Goal: Task Accomplishment & Management: Manage account settings

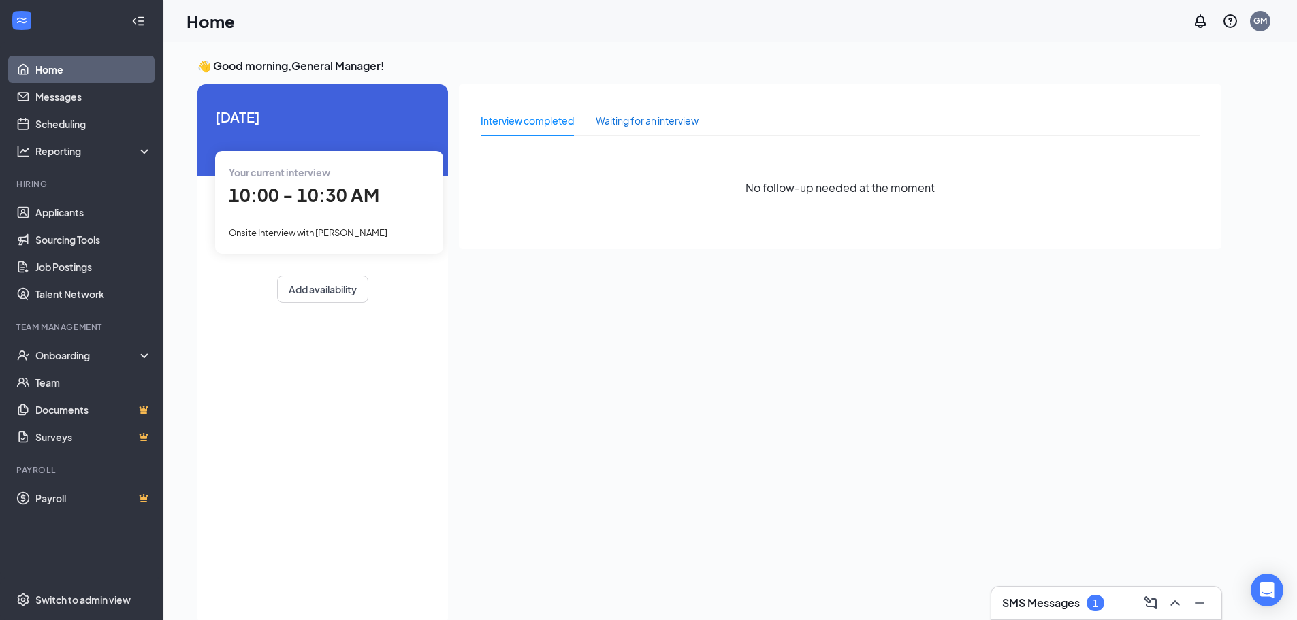
click at [640, 115] on div "Waiting for an interview" at bounding box center [647, 120] width 103 height 15
click at [540, 129] on div "Interview completed" at bounding box center [527, 120] width 93 height 31
click at [319, 182] on div "10:00 - 10:30 AM" at bounding box center [329, 196] width 201 height 28
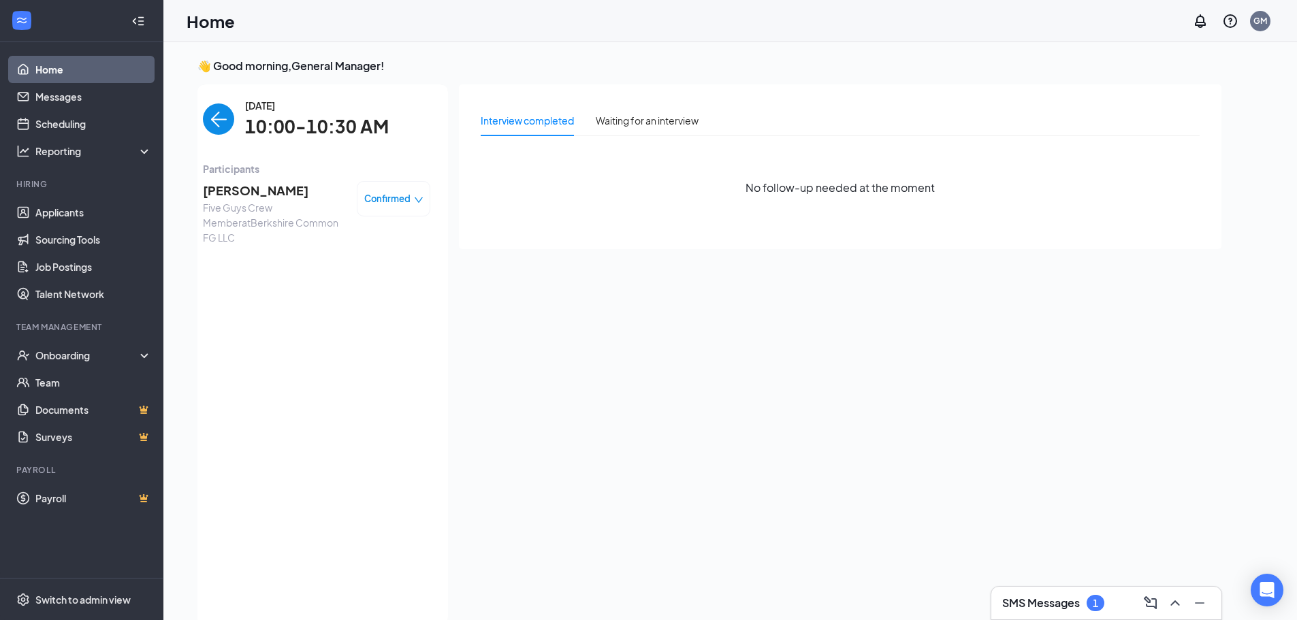
scroll to position [5, 0]
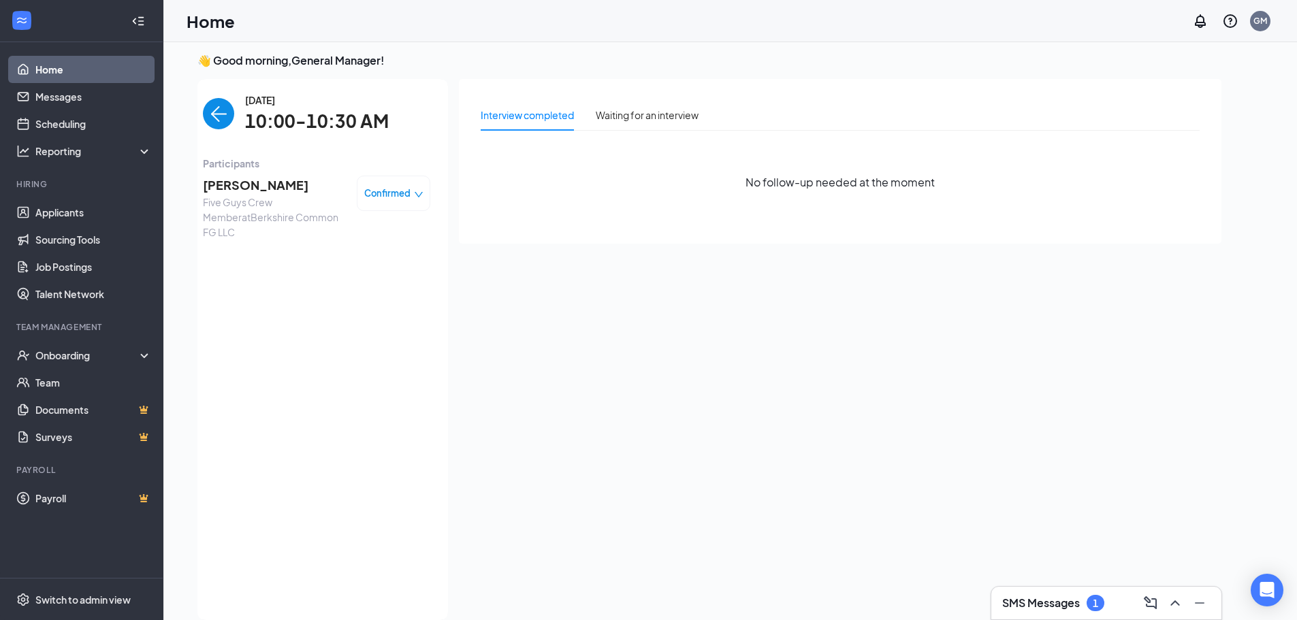
click at [411, 191] on div "Confirmed" at bounding box center [393, 193] width 59 height 14
click at [389, 274] on span "Mark as no-show" at bounding box center [357, 278] width 76 height 15
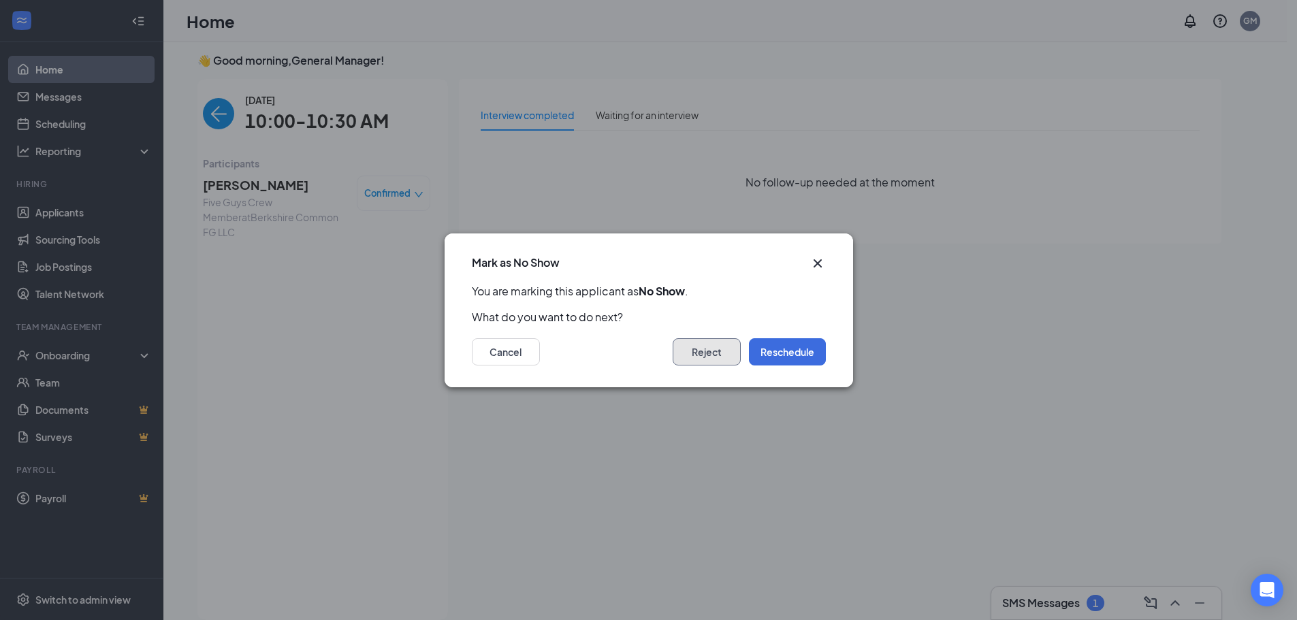
click at [719, 355] on button "Reject" at bounding box center [706, 351] width 68 height 27
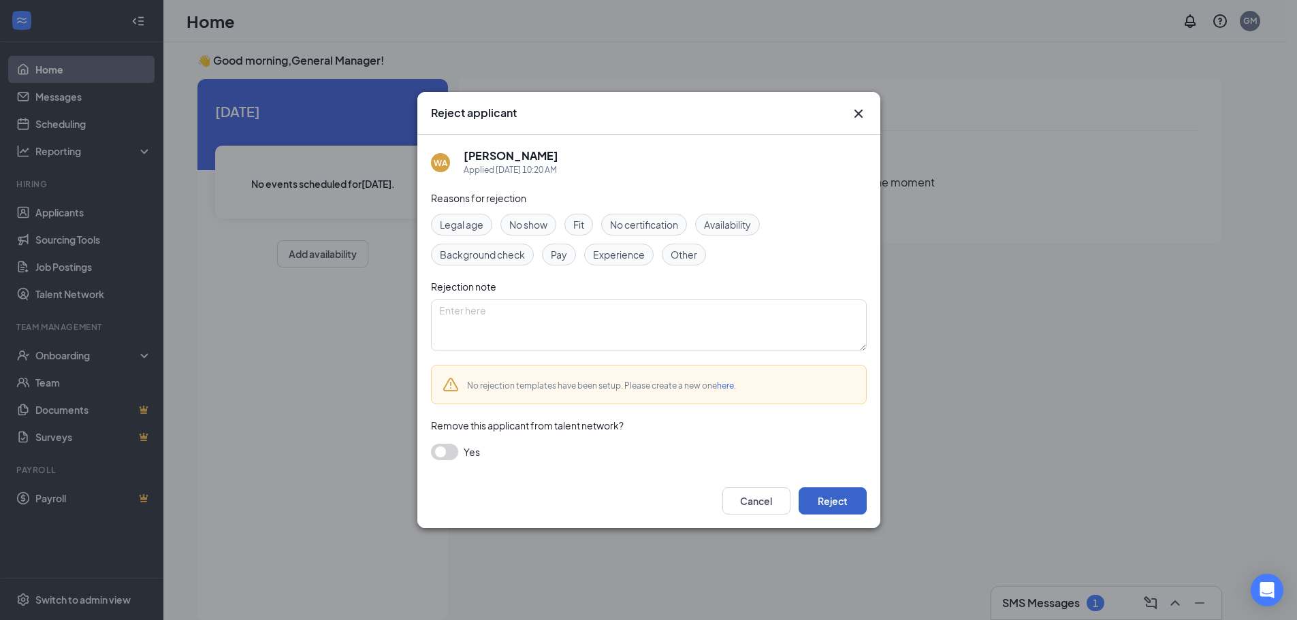
click at [858, 508] on button "Reject" at bounding box center [832, 500] width 68 height 27
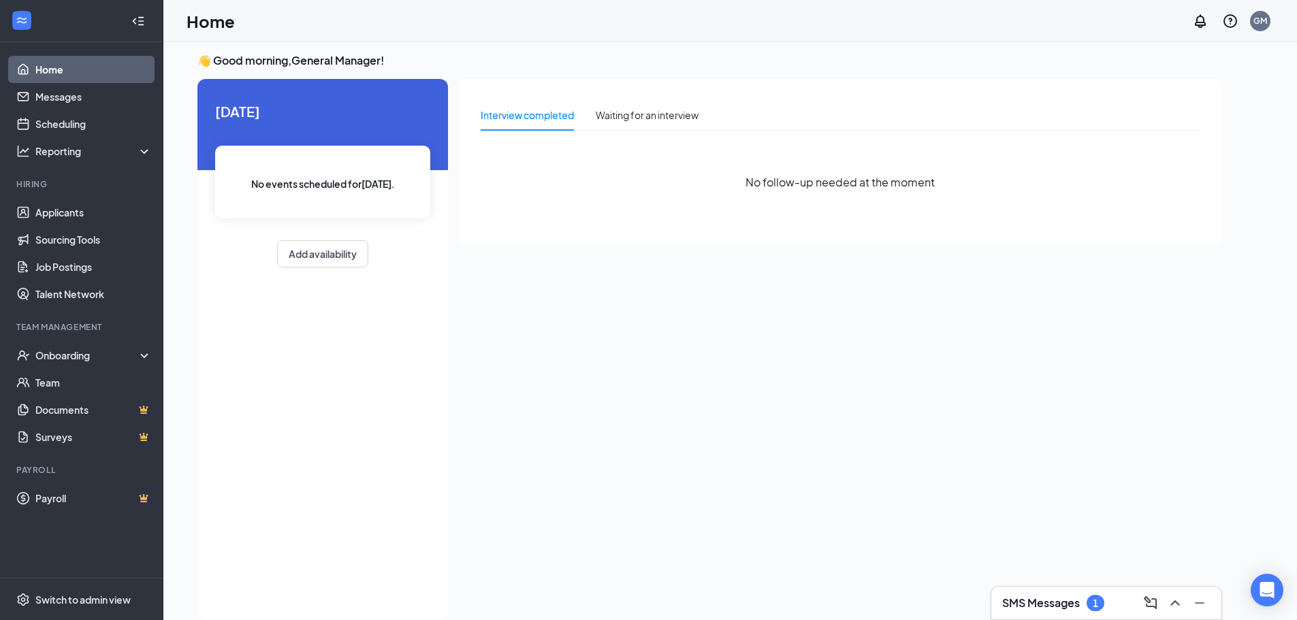
scroll to position [29, 0]
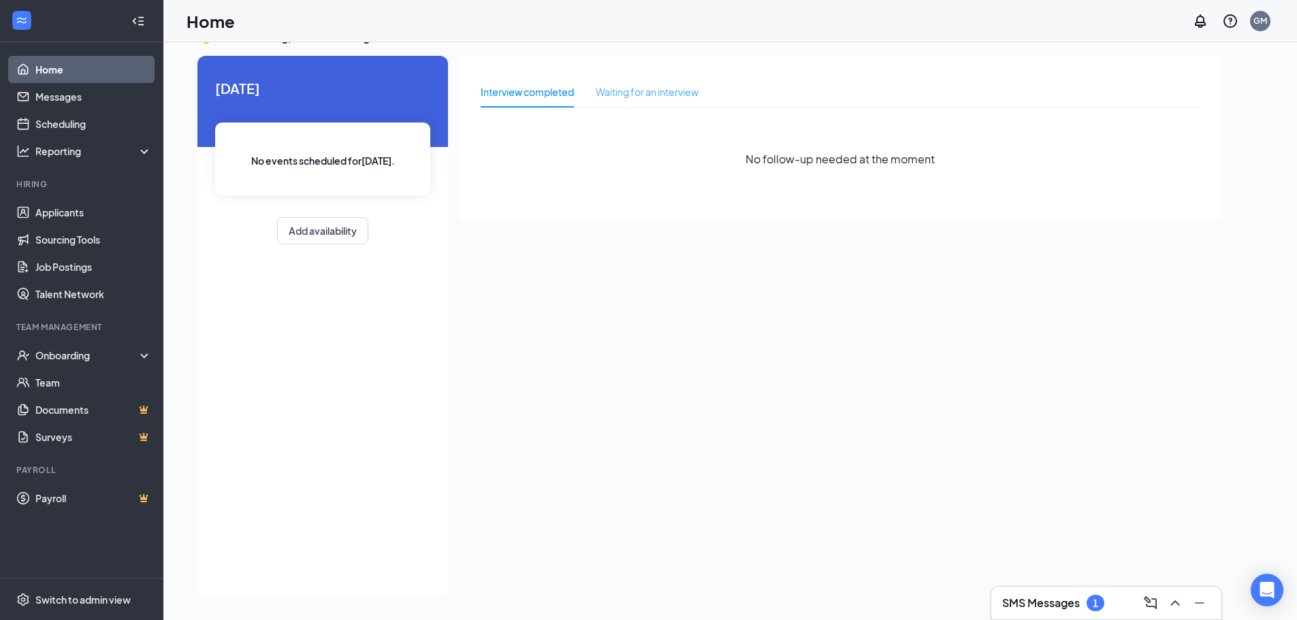
click at [635, 83] on div "Waiting for an interview" at bounding box center [647, 91] width 103 height 31
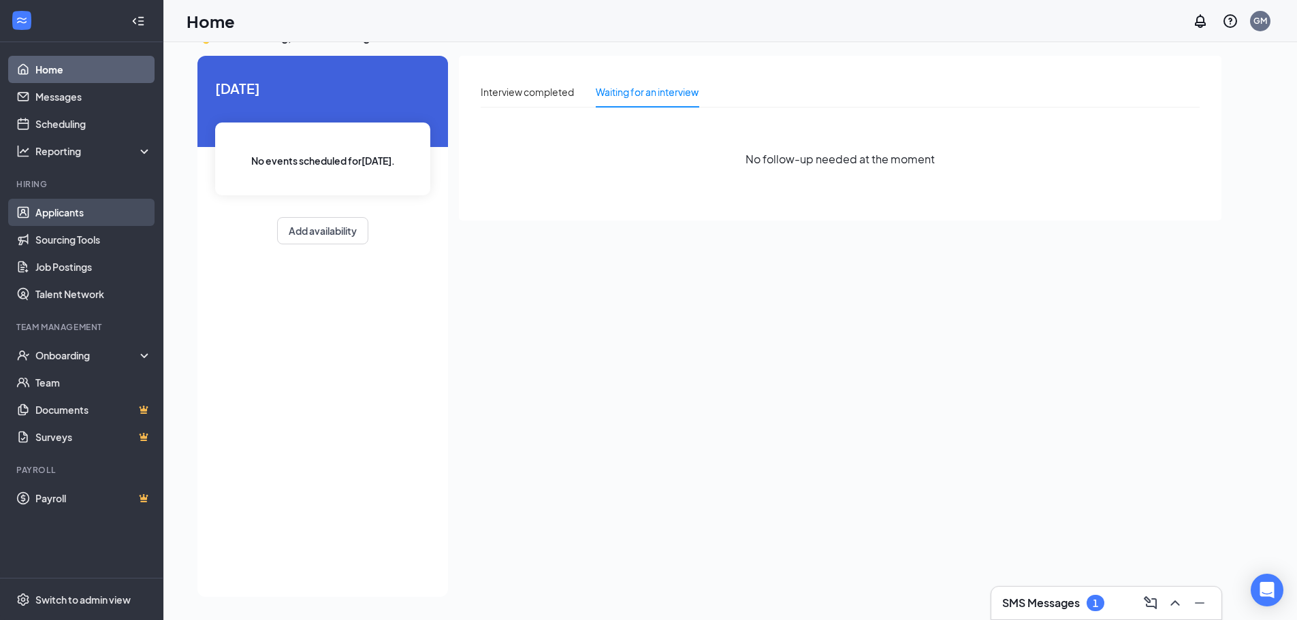
click at [88, 201] on link "Applicants" at bounding box center [93, 212] width 116 height 27
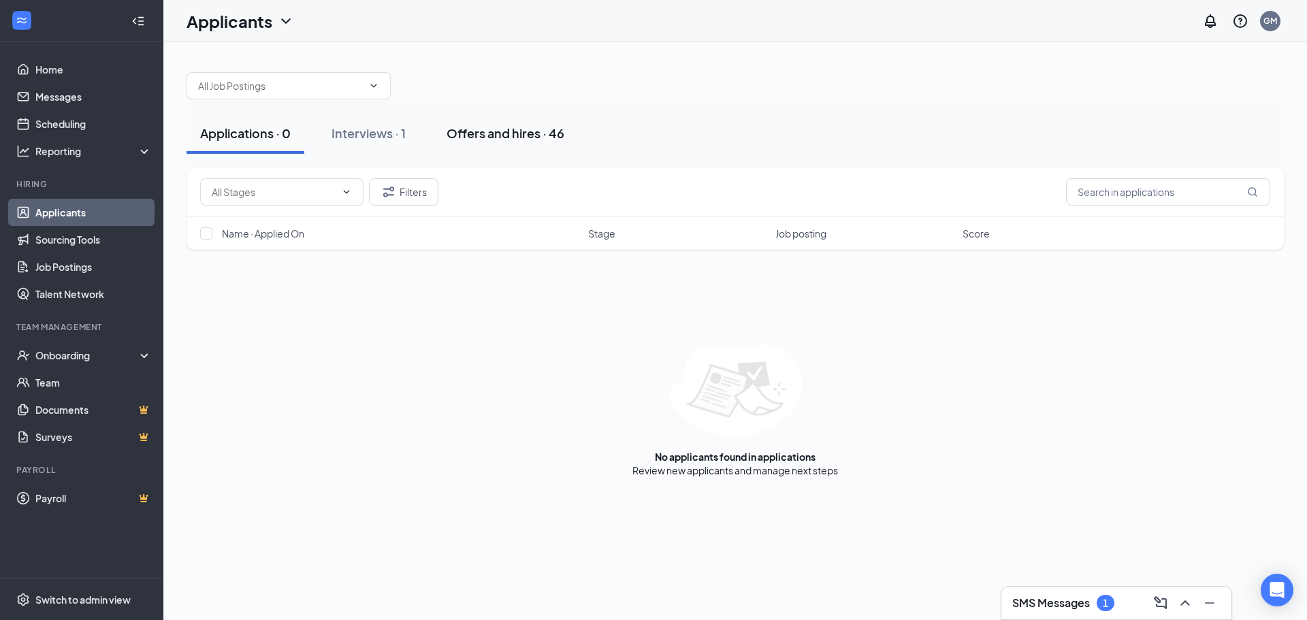
click at [480, 132] on div "Offers and hires · 46" at bounding box center [505, 133] width 118 height 17
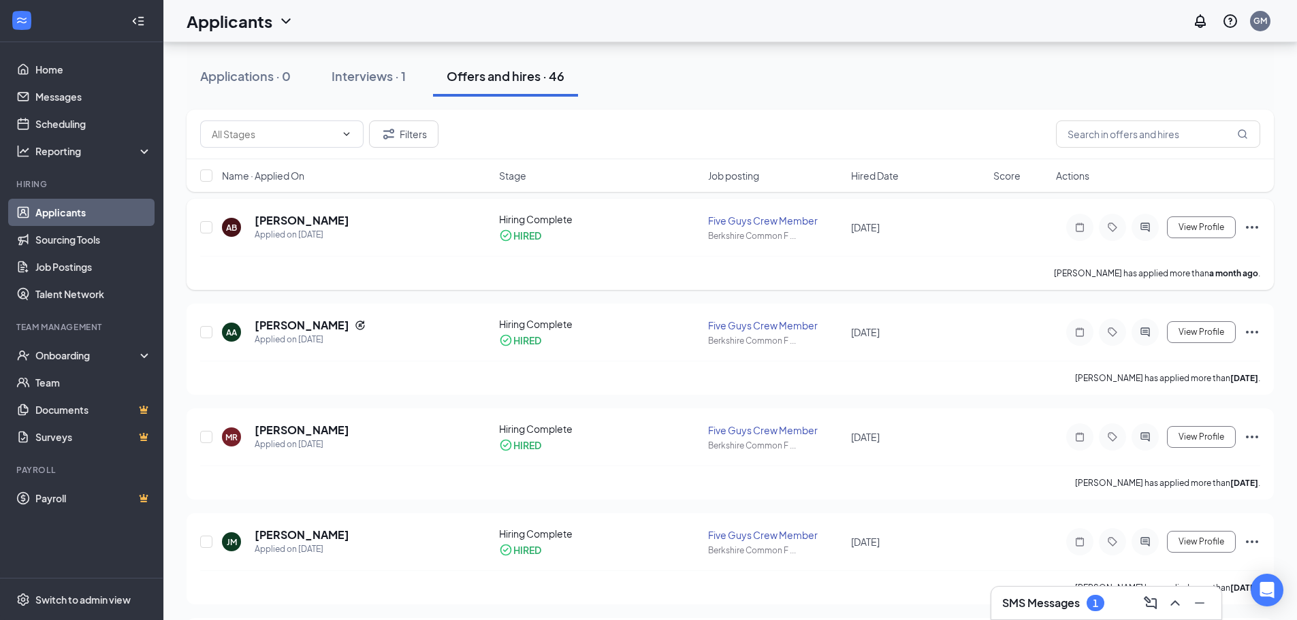
scroll to position [136, 0]
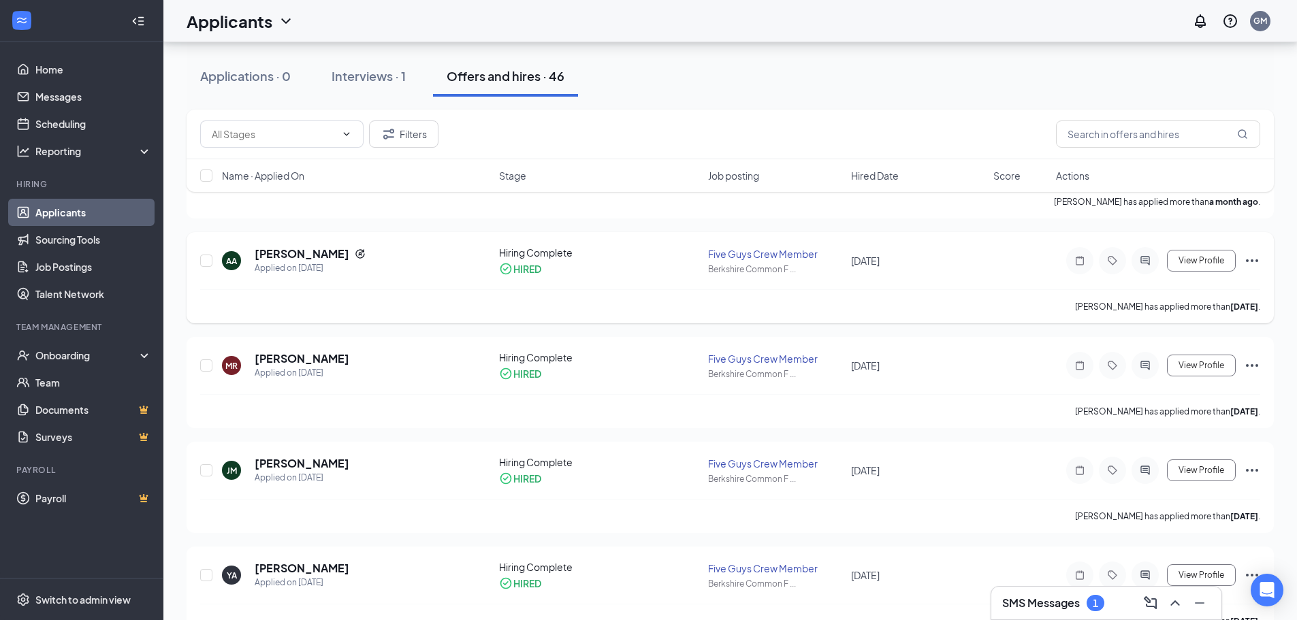
click at [1256, 263] on icon "Ellipses" at bounding box center [1251, 261] width 16 height 16
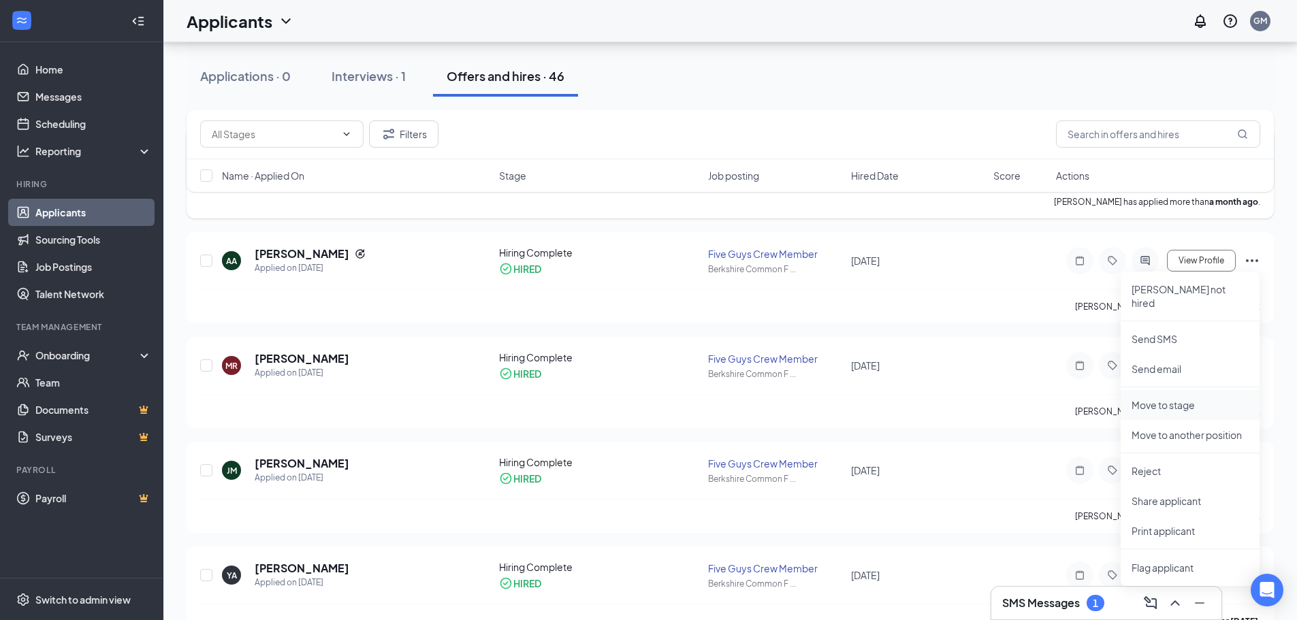
click at [1228, 398] on p "Move to stage" at bounding box center [1189, 405] width 117 height 14
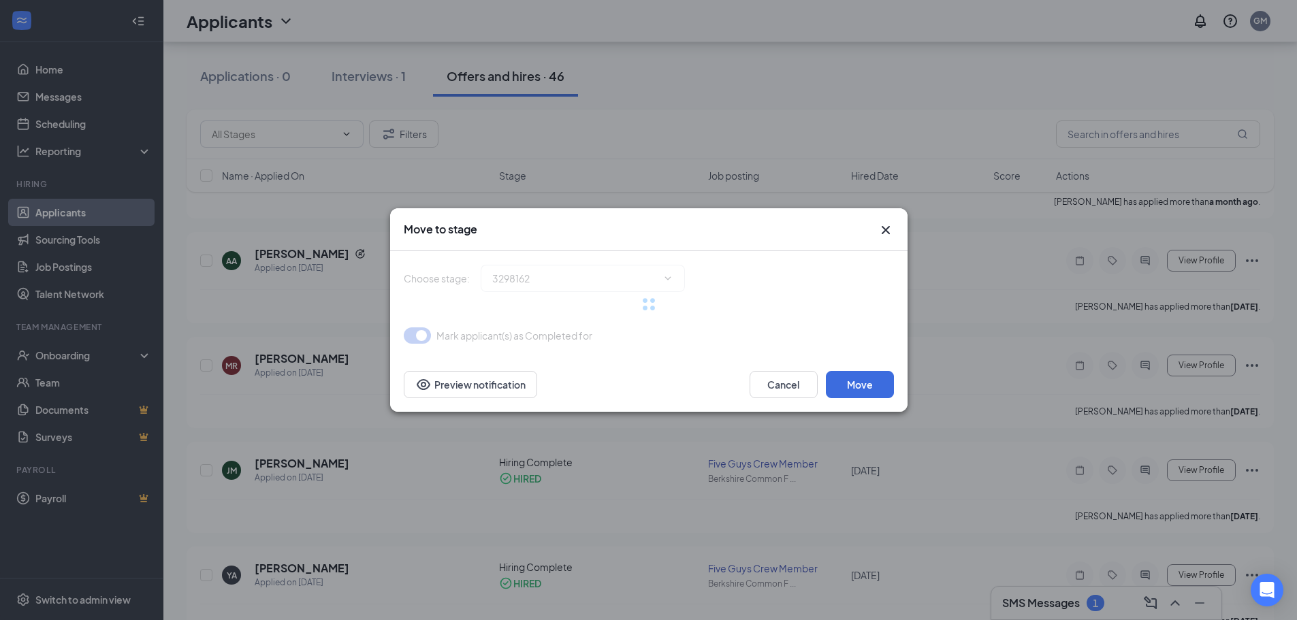
type input "Hiring Complete (current stage)"
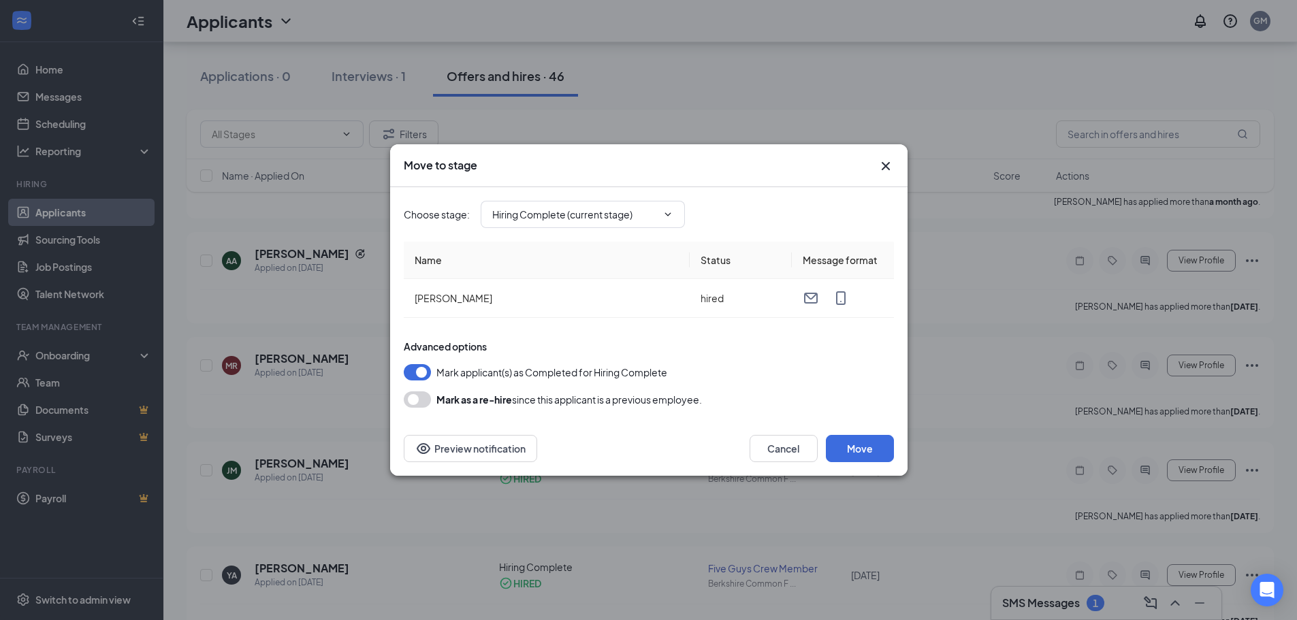
click at [887, 168] on icon "Cross" at bounding box center [885, 166] width 8 height 8
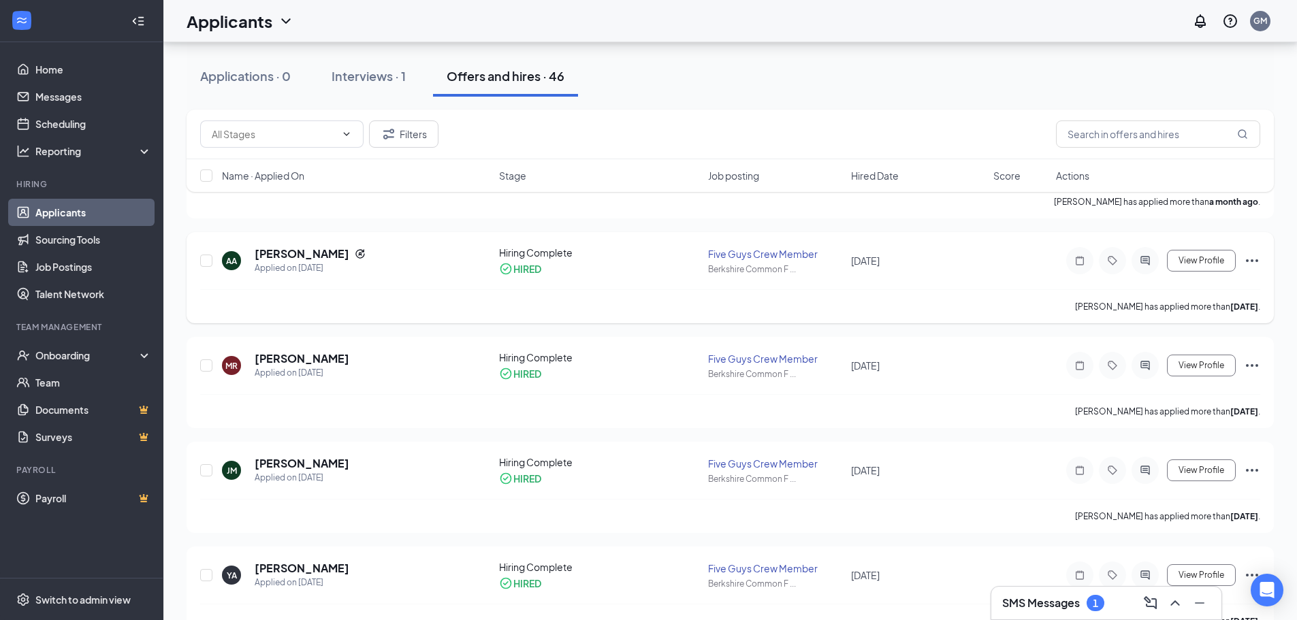
click at [1254, 263] on icon "Ellipses" at bounding box center [1251, 261] width 16 height 16
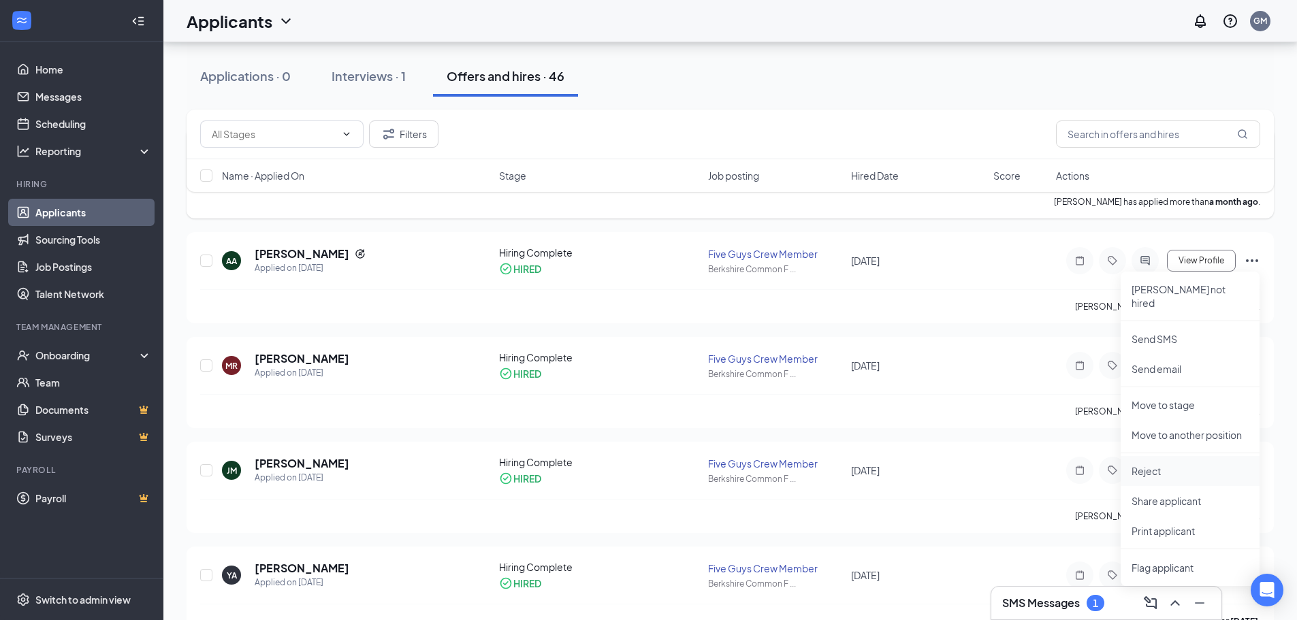
click at [1173, 464] on p "Reject" at bounding box center [1189, 471] width 117 height 14
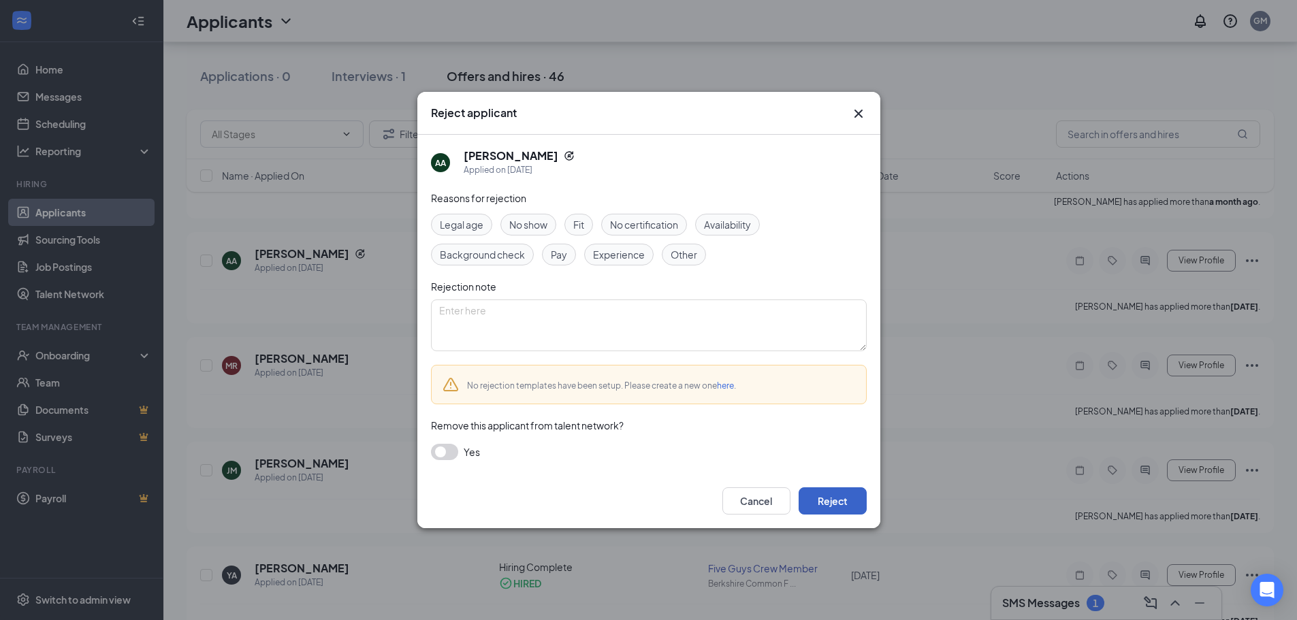
click at [828, 499] on button "Reject" at bounding box center [832, 500] width 68 height 27
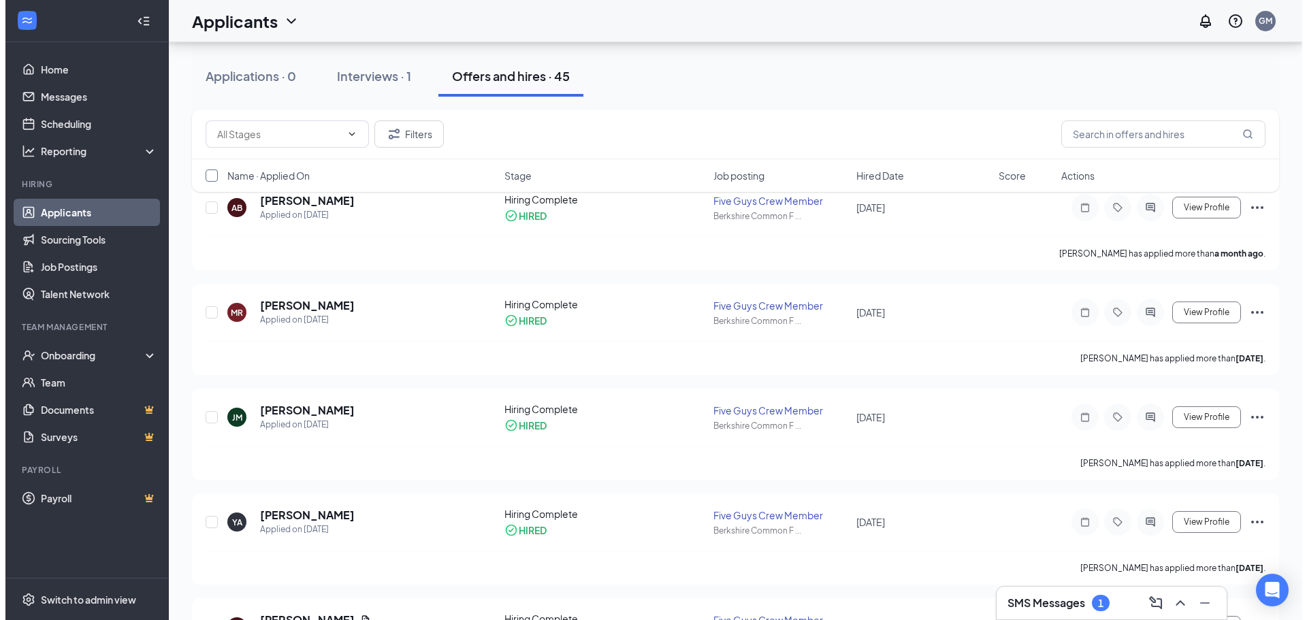
scroll to position [0, 0]
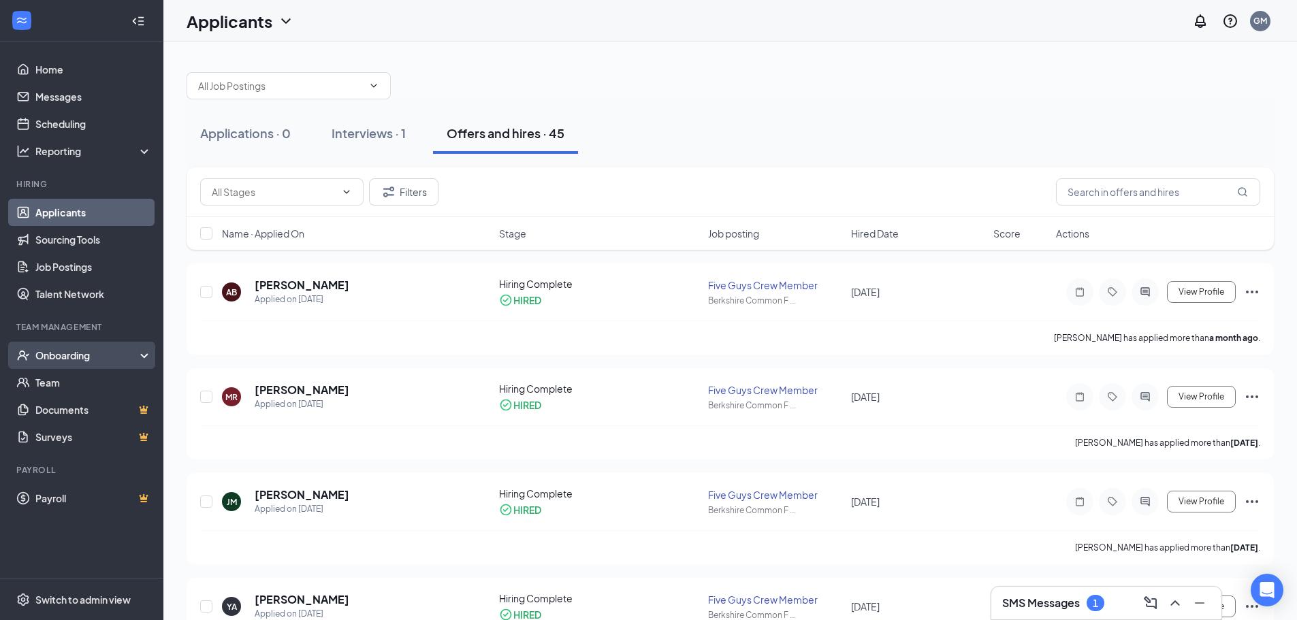
click at [75, 354] on div "Onboarding" at bounding box center [87, 355] width 105 height 14
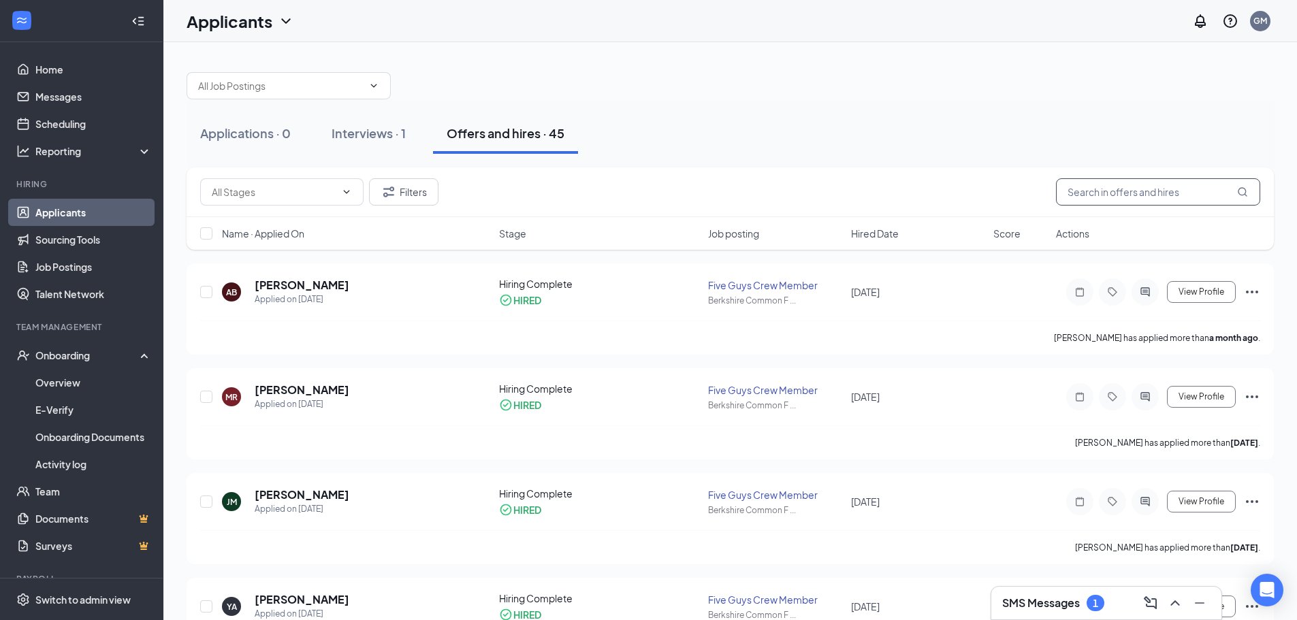
click at [1083, 195] on input "text" at bounding box center [1158, 191] width 204 height 27
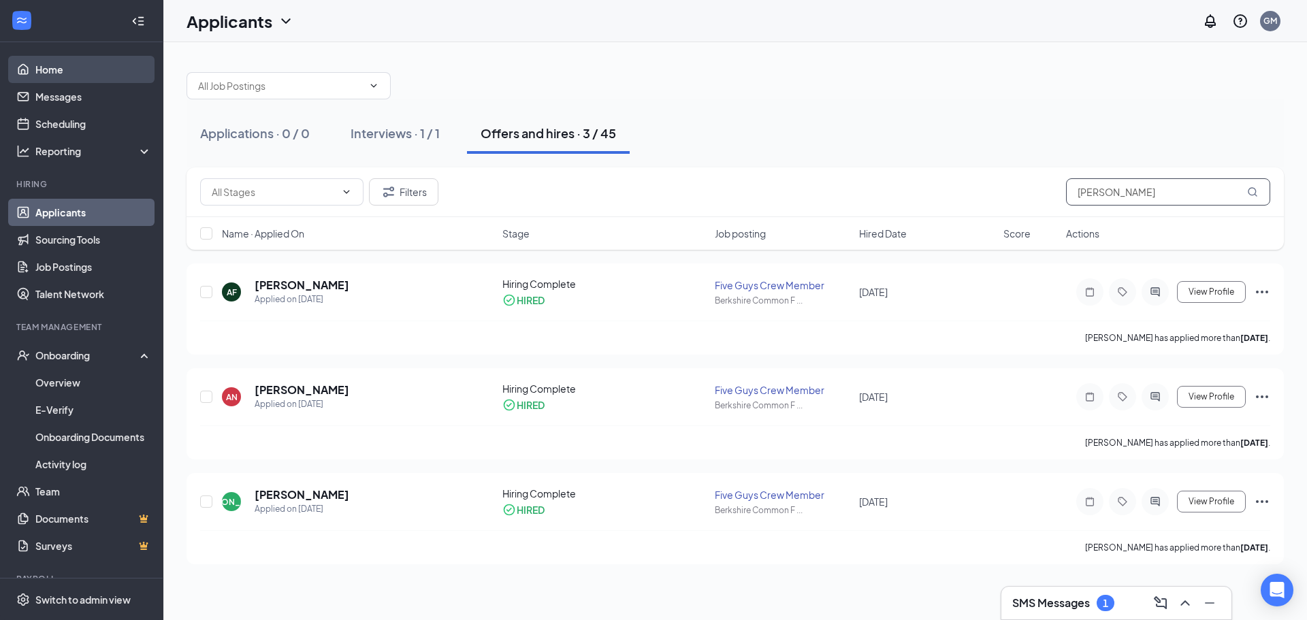
type input "[PERSON_NAME]"
click at [78, 59] on link "Home" at bounding box center [93, 69] width 116 height 27
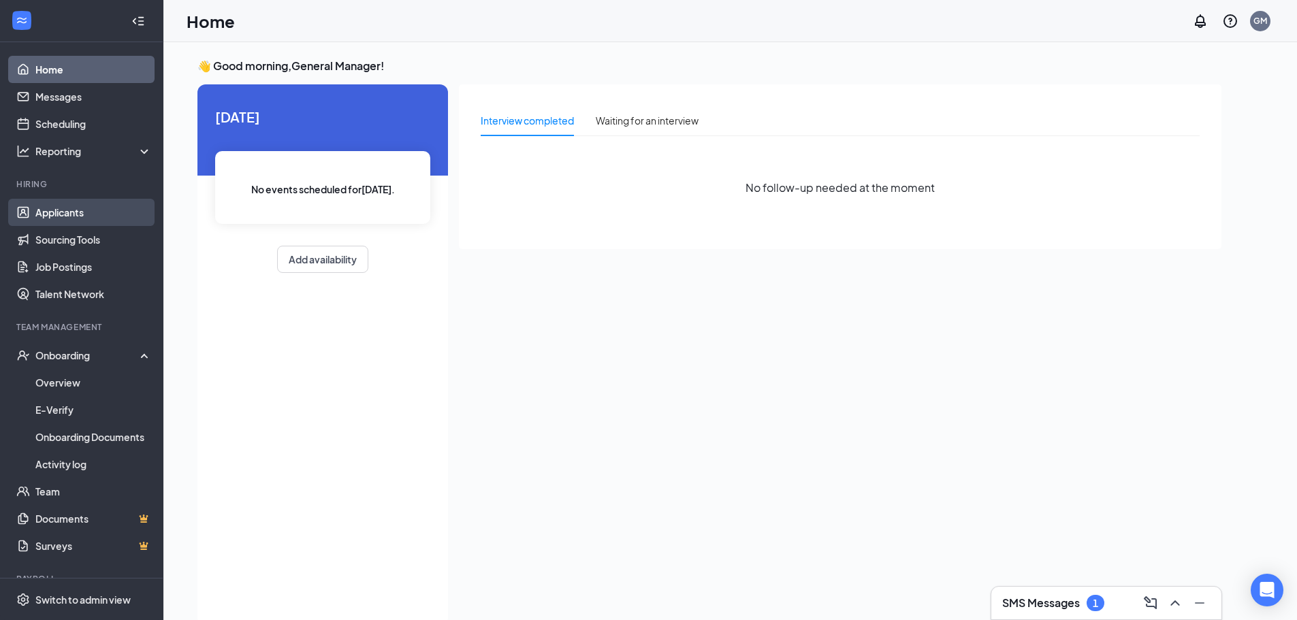
click at [104, 204] on link "Applicants" at bounding box center [93, 212] width 116 height 27
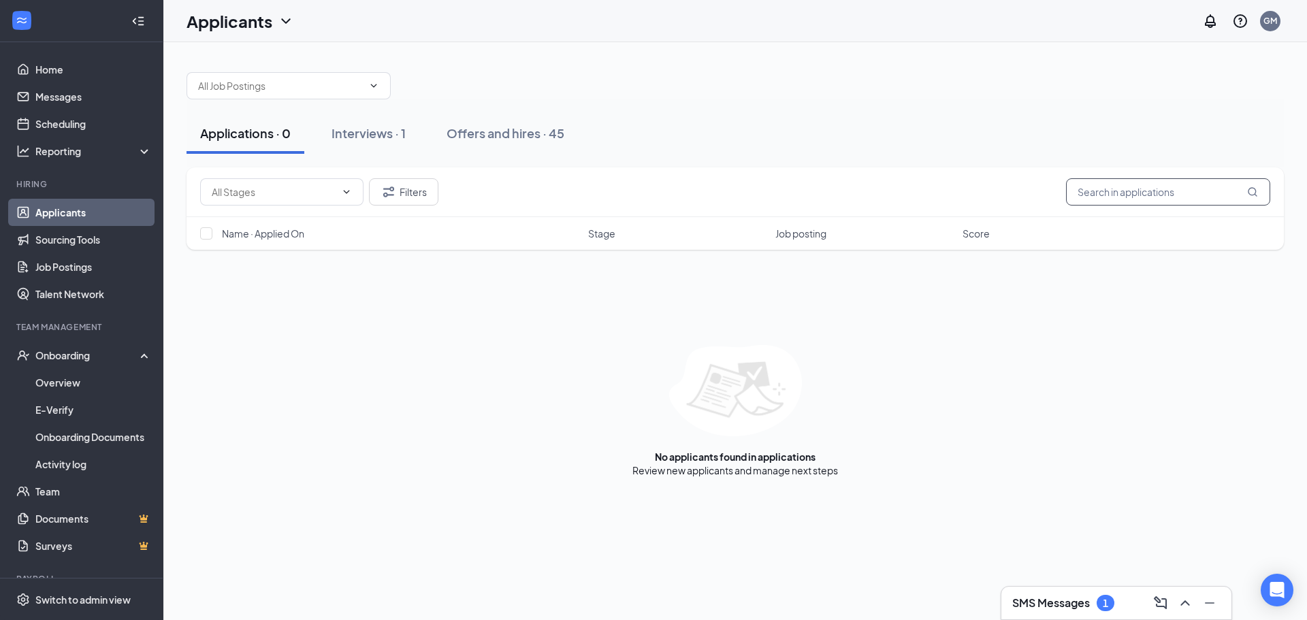
click at [1126, 192] on input "text" at bounding box center [1168, 191] width 204 height 27
type input "[PERSON_NAME]"
click at [717, 472] on link "Interviews" at bounding box center [710, 470] width 46 height 12
